Goal: Task Accomplishment & Management: Manage account settings

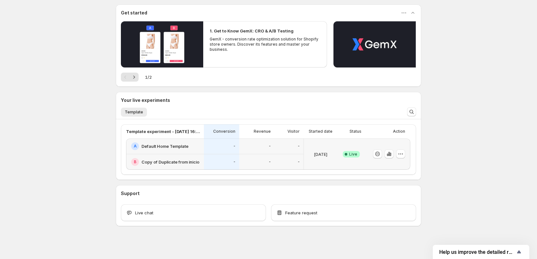
scroll to position [57, 0]
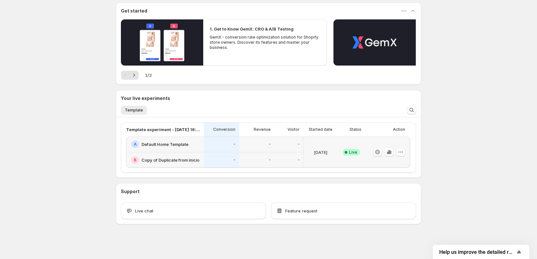
click at [179, 159] on h2 "Copy of Duplicate from inicio" at bounding box center [170, 160] width 58 height 6
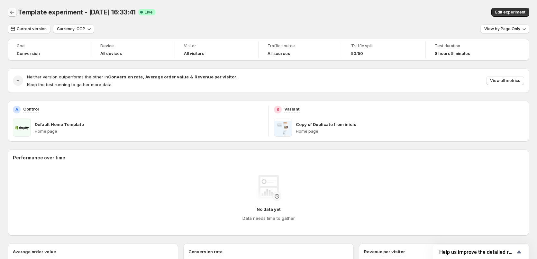
click at [10, 11] on icon "Back" at bounding box center [12, 12] width 6 height 6
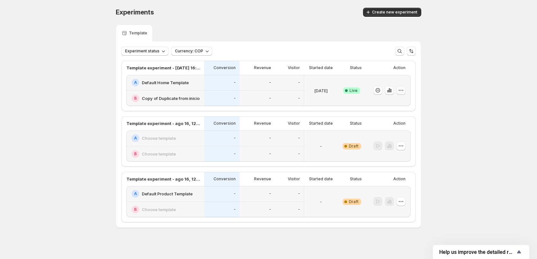
click at [403, 91] on icon "button" at bounding box center [402, 90] width 1 height 1
click at [401, 101] on span "Edit" at bounding box center [408, 104] width 67 height 6
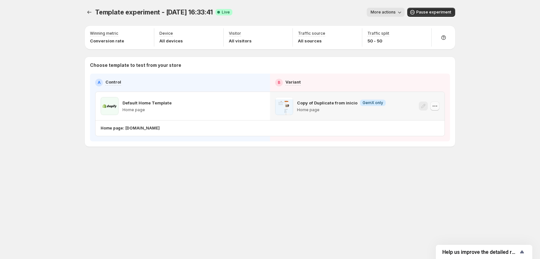
click at [433, 107] on icon "button" at bounding box center [434, 106] width 6 height 6
click at [351, 166] on div "Template experiment - [DATE] 16:33:41. This page is ready Template experiment -…" at bounding box center [270, 90] width 386 height 181
click at [374, 111] on p "Home page" at bounding box center [341, 109] width 89 height 5
drag, startPoint x: 363, startPoint y: 102, endPoint x: 332, endPoint y: 103, distance: 31.5
click at [363, 102] on span "GemX only" at bounding box center [372, 102] width 21 height 5
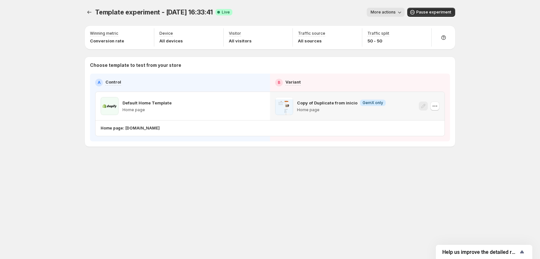
click at [323, 103] on p "Copy of Duplicate from inicio" at bounding box center [327, 103] width 60 height 6
click at [373, 150] on div "Template experiment - [DATE] 16:33:41. This page is ready Template experiment -…" at bounding box center [270, 90] width 386 height 181
click at [393, 11] on span "More actions" at bounding box center [382, 12] width 25 height 5
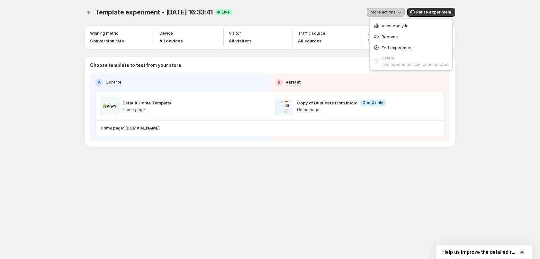
click at [398, 133] on div "Home page: [DOMAIN_NAME]" at bounding box center [269, 128] width 336 height 10
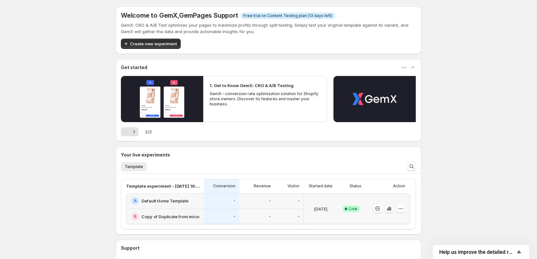
scroll to position [32, 0]
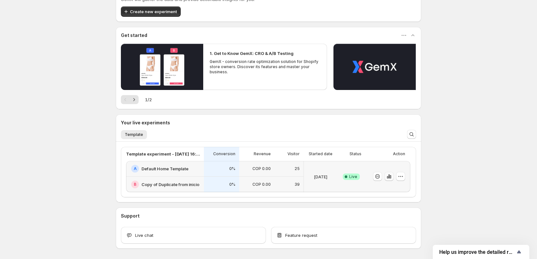
click at [388, 178] on icon "button" at bounding box center [386, 177] width 1 height 3
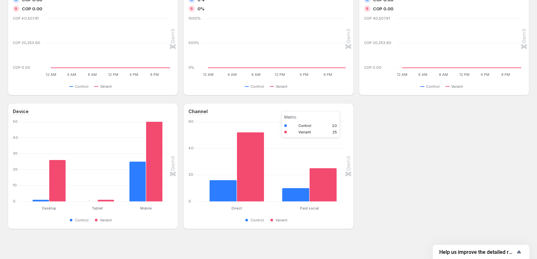
scroll to position [231, 0]
